Goal: Task Accomplishment & Management: Manage account settings

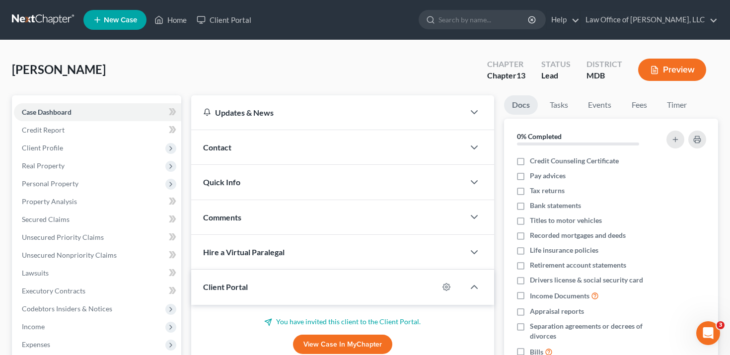
click at [259, 148] on div "Contact" at bounding box center [328, 147] width 274 height 34
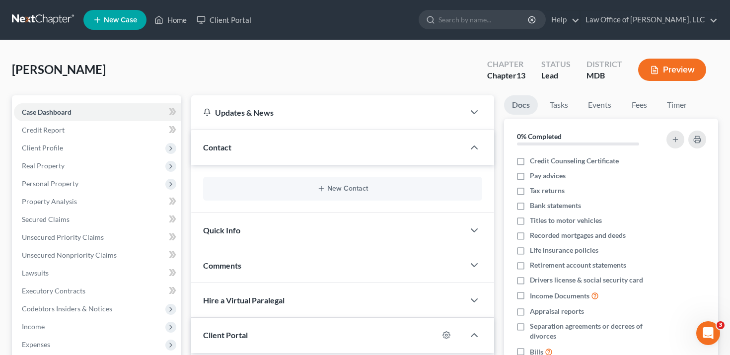
click at [263, 148] on div "Contact" at bounding box center [328, 147] width 274 height 34
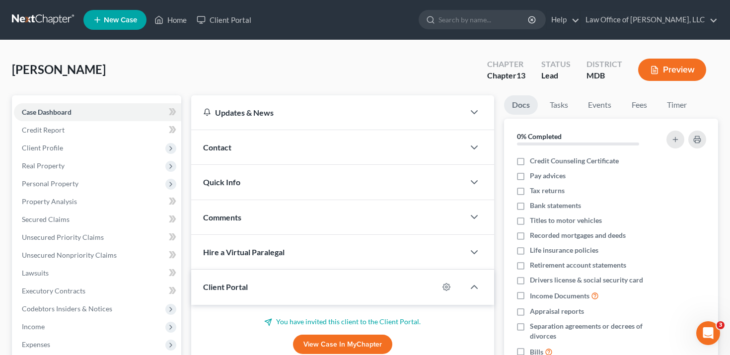
click at [38, 72] on span "[PERSON_NAME]" at bounding box center [59, 69] width 94 height 14
copy span "[PERSON_NAME]"
click at [235, 13] on link "Client Portal" at bounding box center [224, 20] width 65 height 18
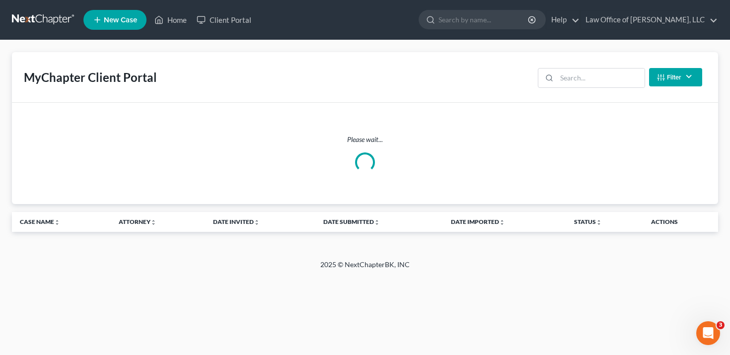
click at [602, 92] on div "MyChapter Client Portal Filter Status Filter... Invited In Progress Ready To Re…" at bounding box center [365, 77] width 706 height 51
click at [612, 80] on input "search" at bounding box center [601, 78] width 88 height 19
paste input "[PERSON_NAME]"
type input "[PERSON_NAME]"
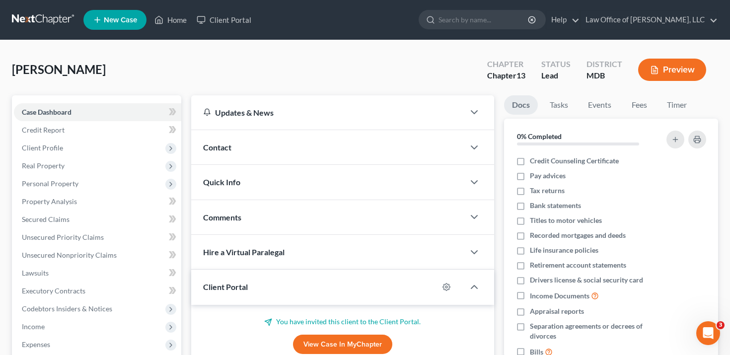
click at [78, 68] on span "[PERSON_NAME]" at bounding box center [59, 69] width 94 height 14
copy span "[PERSON_NAME]"
click at [232, 18] on link "Client Portal" at bounding box center [224, 20] width 65 height 18
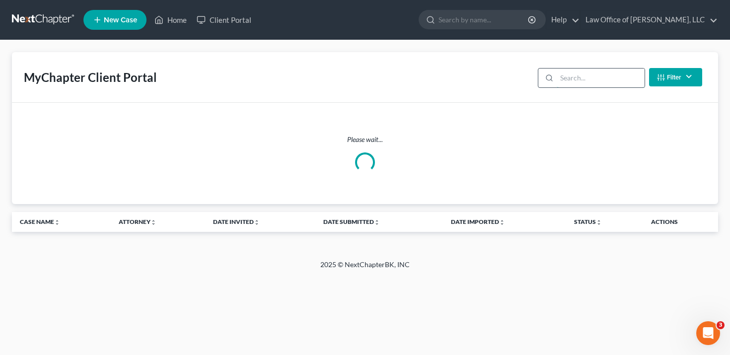
click at [589, 81] on input "search" at bounding box center [601, 78] width 88 height 19
paste input "[PERSON_NAME]"
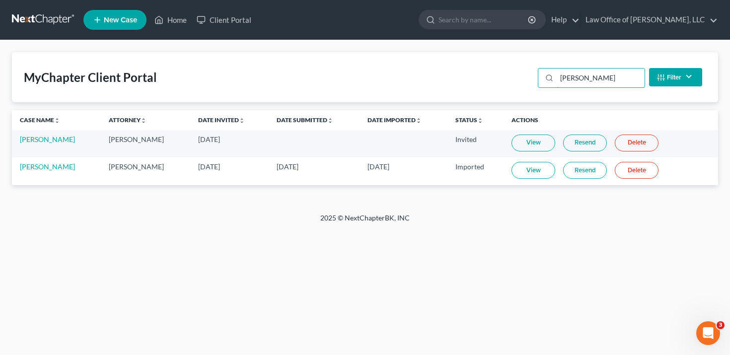
type input "[PERSON_NAME]"
click at [570, 142] on link "Resend" at bounding box center [585, 143] width 44 height 17
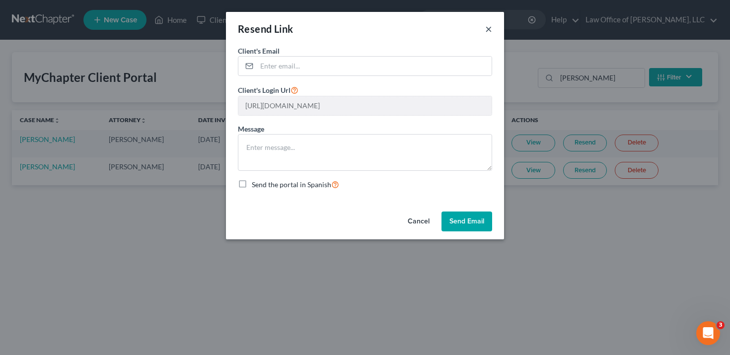
click at [487, 29] on button "×" at bounding box center [488, 29] width 7 height 12
